Goal: Task Accomplishment & Management: Use online tool/utility

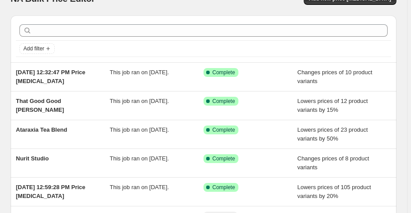
scroll to position [28, 0]
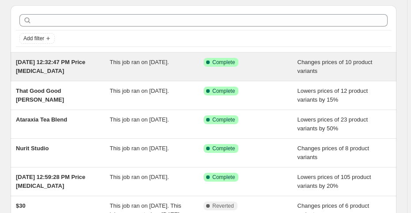
click at [172, 68] on div "This job ran on [DATE]." at bounding box center [157, 67] width 94 height 18
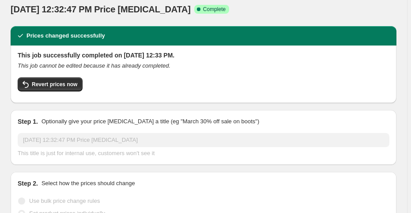
scroll to position [14, 0]
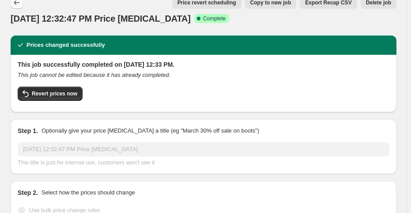
click at [14, 1] on icon "Price change jobs" at bounding box center [16, 2] width 9 height 9
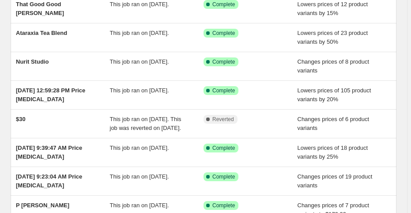
scroll to position [124, 0]
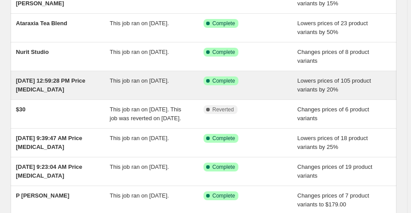
click at [130, 84] on div "This job ran on [DATE]." at bounding box center [157, 85] width 94 height 18
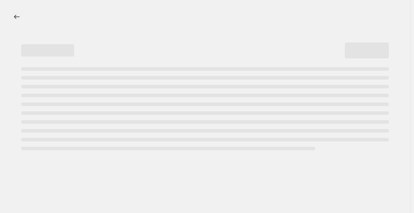
select select "percentage"
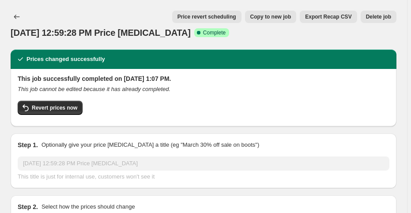
drag, startPoint x: 409, startPoint y: 8, endPoint x: 410, endPoint y: 15, distance: 7.7
click at [54, 107] on span "Revert prices now" at bounding box center [54, 107] width 45 height 7
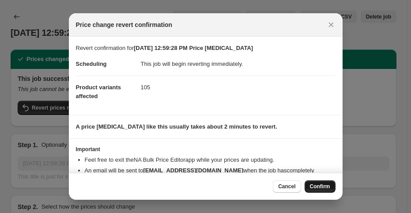
click at [317, 188] on span "Confirm" at bounding box center [320, 186] width 20 height 7
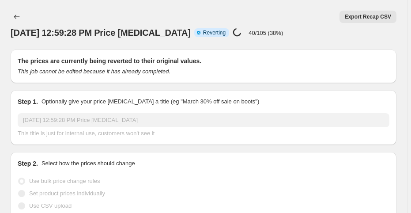
select select "percentage"
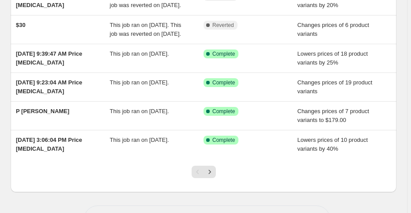
scroll to position [214, 0]
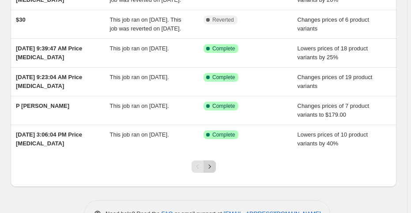
click at [210, 171] on icon "Next" at bounding box center [209, 166] width 9 height 9
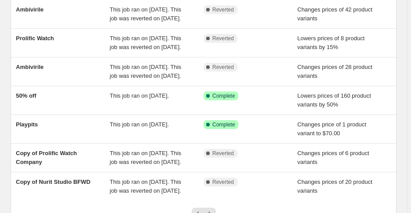
scroll to position [0, 0]
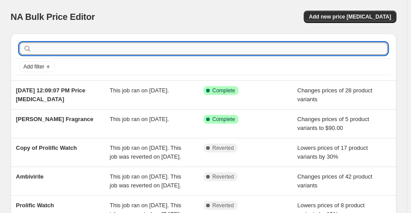
click at [59, 52] on input "text" at bounding box center [211, 48] width 354 height 12
type input "bogo"
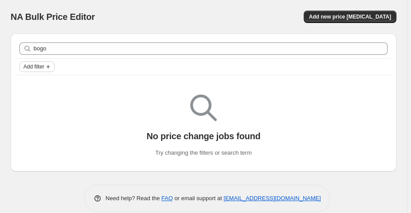
click at [46, 66] on icon "Add filter" at bounding box center [48, 66] width 7 height 7
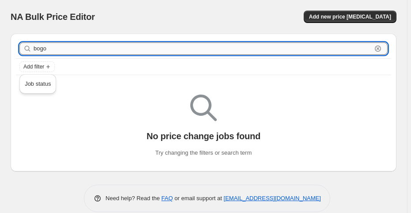
click at [50, 49] on input "bogo" at bounding box center [203, 48] width 338 height 12
type input "b"
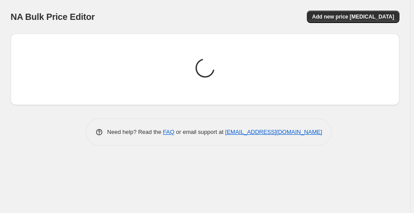
click at [39, 75] on div "Loading price change jobs..." at bounding box center [205, 69] width 375 height 57
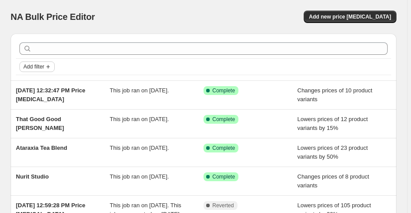
click at [37, 71] on button "Add filter" at bounding box center [36, 66] width 35 height 11
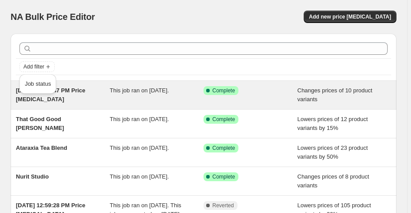
click at [38, 81] on span "Job status" at bounding box center [38, 83] width 26 height 7
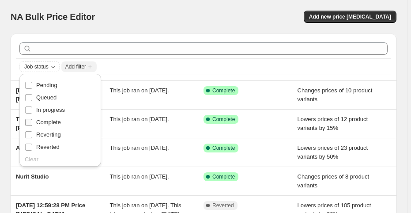
click at [57, 125] on span "Complete" at bounding box center [48, 122] width 25 height 7
click at [32, 125] on input "Complete" at bounding box center [28, 122] width 7 height 7
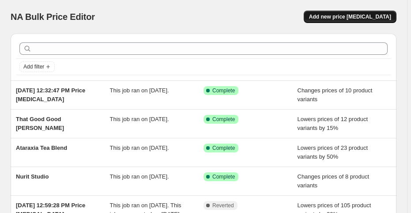
click at [360, 17] on span "Add new price [MEDICAL_DATA]" at bounding box center [350, 16] width 82 height 7
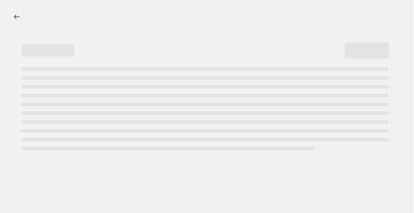
select select "percentage"
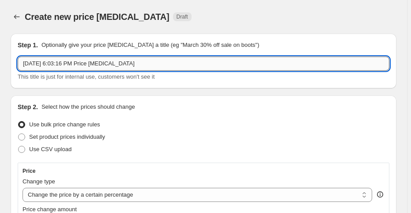
click at [45, 67] on input "[DATE] 6:03:16 PM Price [MEDICAL_DATA]" at bounding box center [203, 63] width 371 height 14
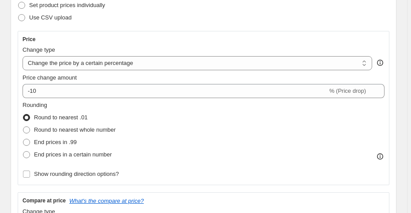
scroll to position [101, 0]
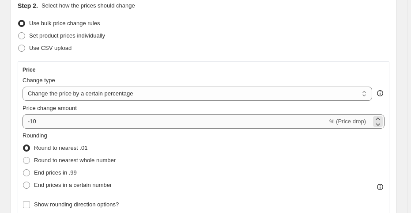
type input "25% off"
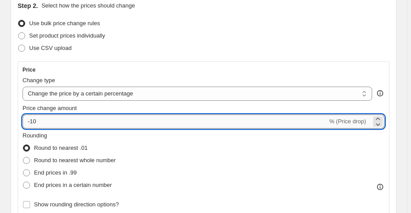
click at [52, 121] on input "-10" at bounding box center [174, 121] width 305 height 14
type input "-1"
type input "-25"
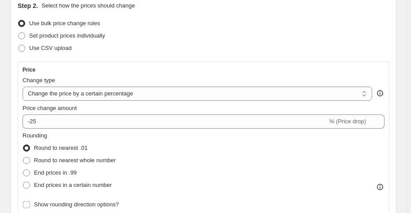
click at [311, 27] on div "Use bulk price change rules" at bounding box center [203, 23] width 371 height 12
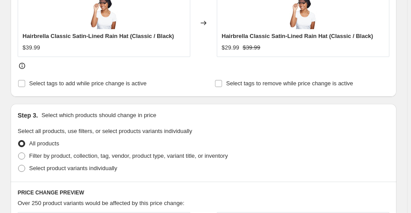
scroll to position [417, 0]
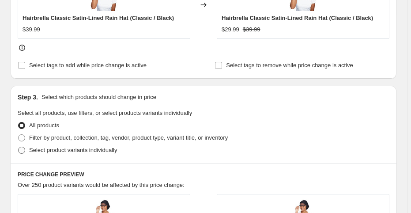
click at [89, 150] on span "Select product variants individually" at bounding box center [73, 149] width 88 height 7
click at [19, 147] on input "Select product variants individually" at bounding box center [18, 146] width 0 height 0
radio input "true"
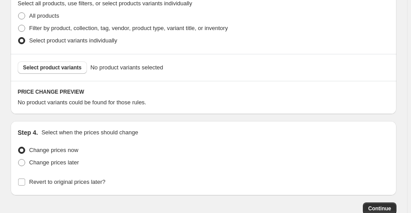
scroll to position [559, 0]
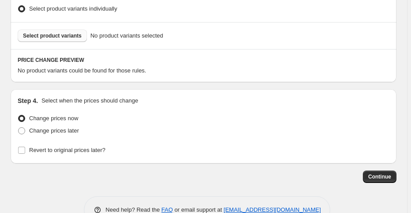
click at [77, 38] on button "Select product variants" at bounding box center [52, 36] width 69 height 12
click at [66, 38] on button "Select product variants" at bounding box center [52, 36] width 69 height 12
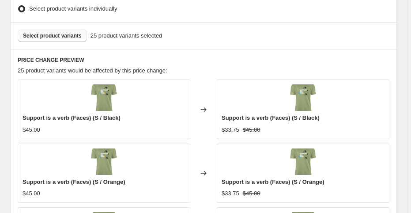
click at [70, 34] on span "Select product variants" at bounding box center [52, 35] width 59 height 7
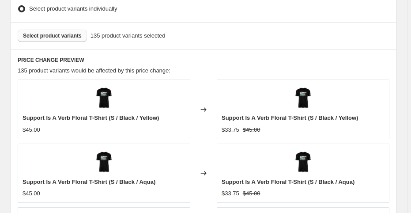
click at [39, 34] on span "Select product variants" at bounding box center [52, 35] width 59 height 7
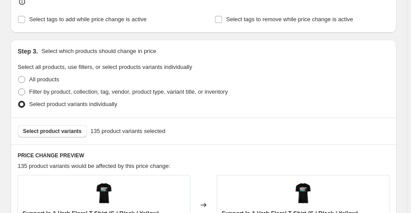
scroll to position [462, 0]
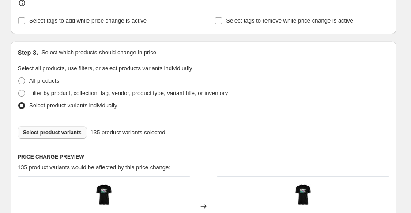
click at [53, 130] on span "Select product variants" at bounding box center [52, 132] width 59 height 7
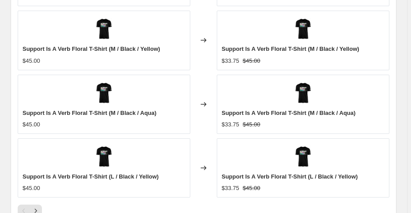
scroll to position [918, 0]
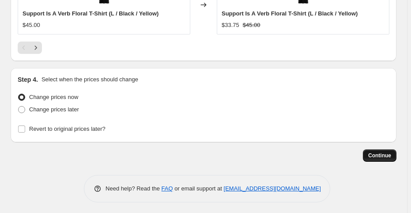
click at [377, 154] on span "Continue" at bounding box center [379, 155] width 23 height 7
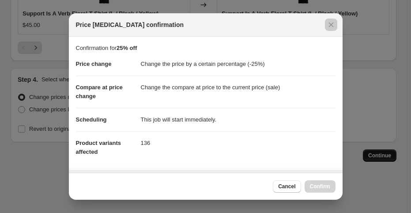
click at [377, 154] on div at bounding box center [205, 106] width 411 height 213
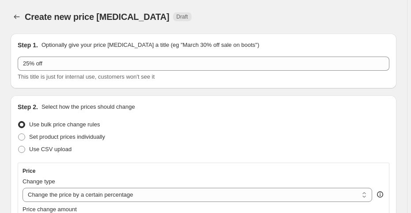
scroll to position [918, 0]
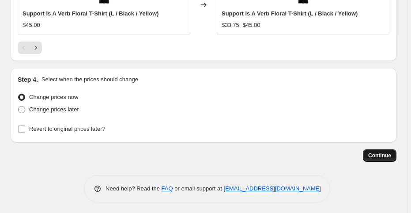
click at [377, 154] on span "Continue" at bounding box center [379, 155] width 23 height 7
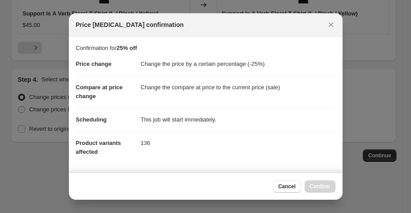
scroll to position [0, 0]
click at [326, 190] on button "Confirm" at bounding box center [319, 186] width 31 height 12
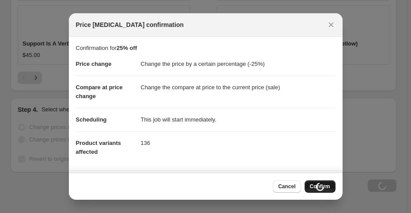
scroll to position [948, 0]
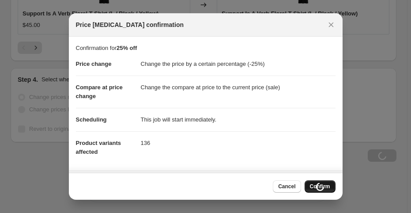
click at [326, 190] on div "Cancel Loading Confirm" at bounding box center [304, 186] width 62 height 12
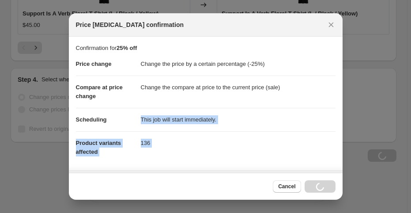
click at [326, 172] on div "Confirmation for 25% off Price change Change the price by a certain percentage …" at bounding box center [206, 105] width 274 height 136
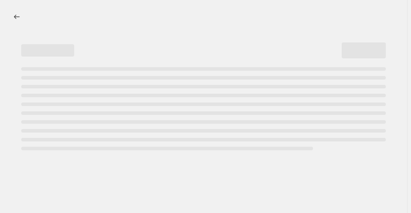
scroll to position [0, 0]
select select "percentage"
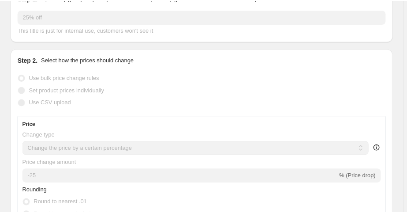
scroll to position [129, 0]
